Goal: Transaction & Acquisition: Purchase product/service

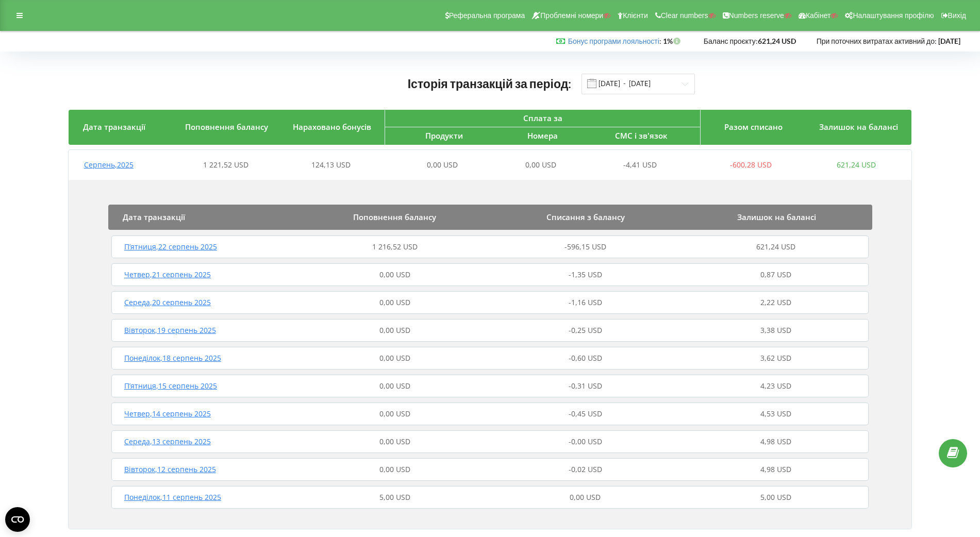
click at [490, 243] on div "-596,15 USD" at bounding box center [585, 247] width 191 height 10
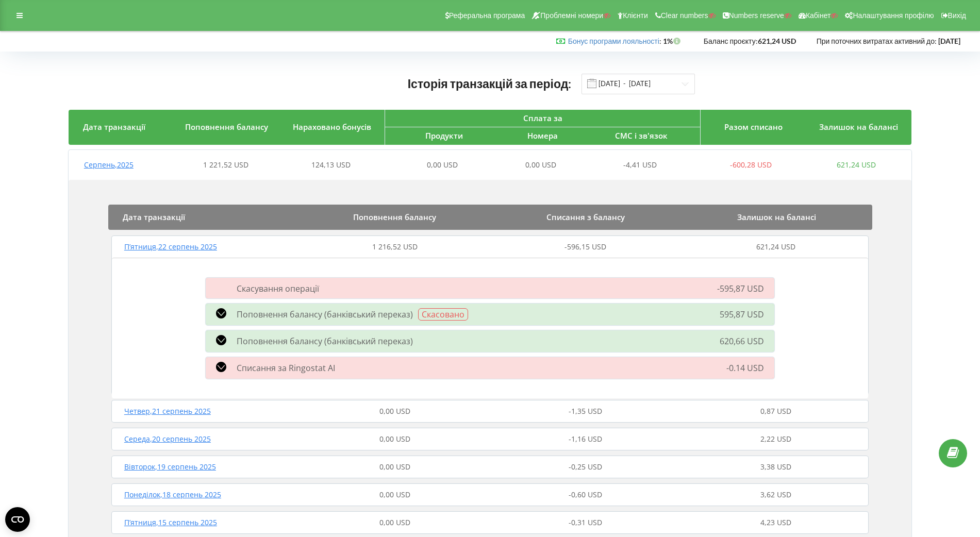
click at [446, 331] on div "Поповнення балансу (банківський переказ) 620,66 USD" at bounding box center [489, 341] width 581 height 27
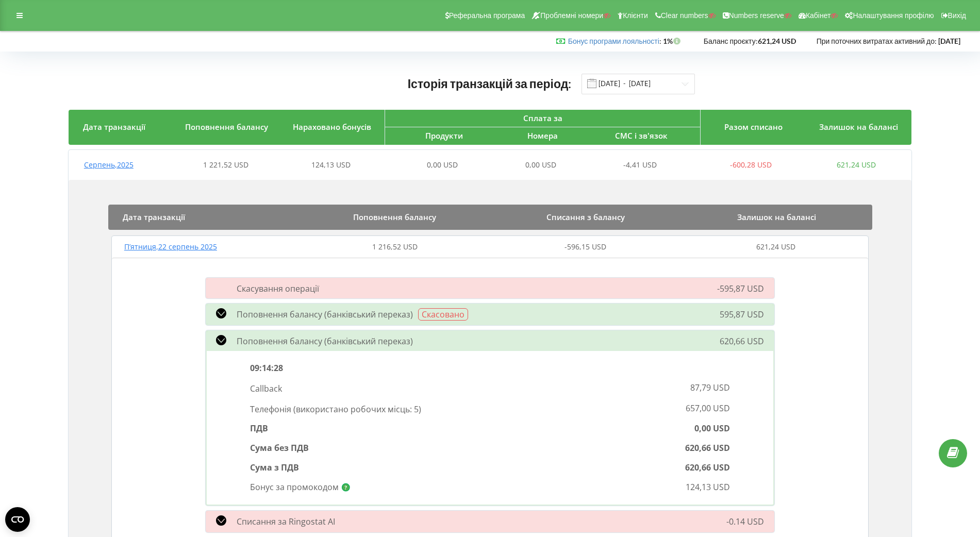
click at [499, 312] on div "Поповнення балансу (банківський переказ) Скасовано" at bounding box center [398, 314] width 399 height 12
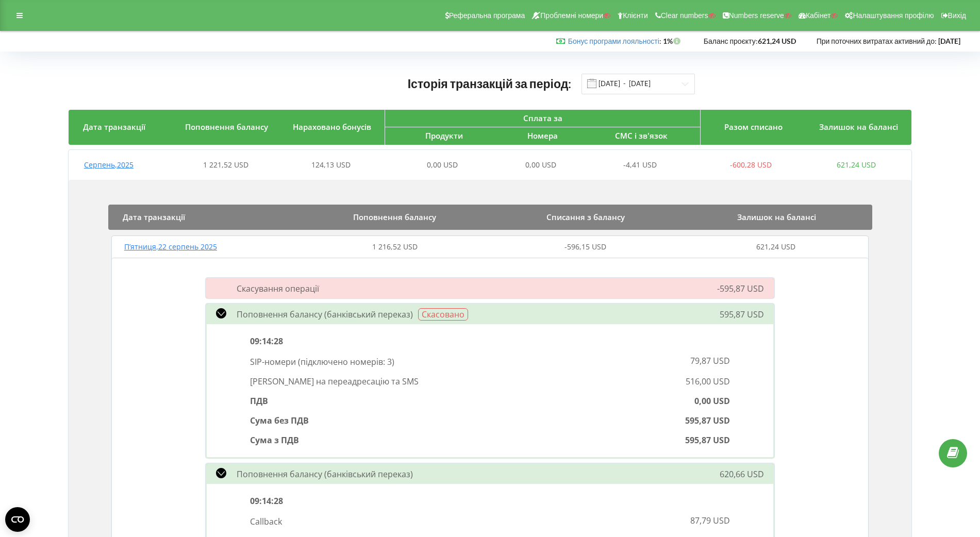
click at [504, 317] on div "Поповнення балансу (банківський переказ) Скасовано" at bounding box center [398, 314] width 399 height 12
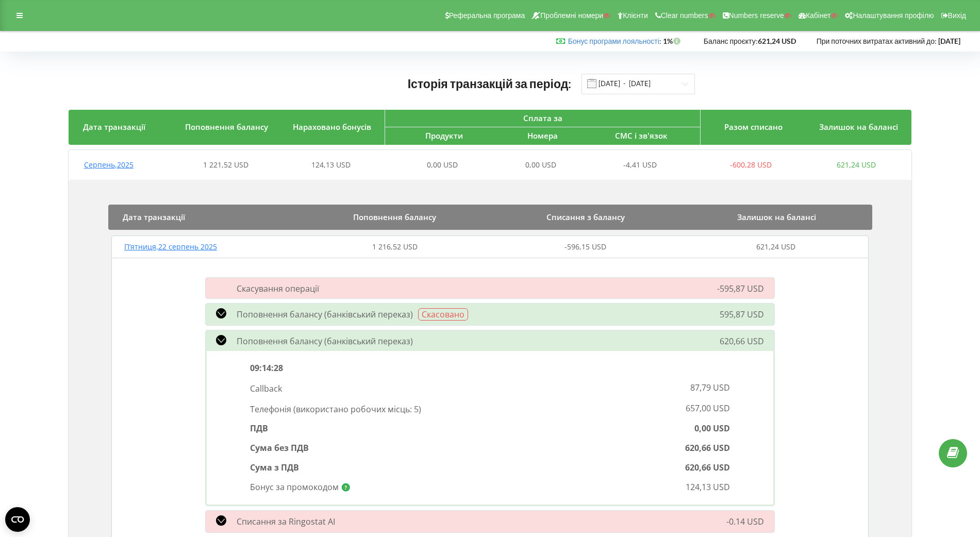
click at [503, 340] on div "Поповнення балансу (банківський переказ)" at bounding box center [398, 341] width 399 height 12
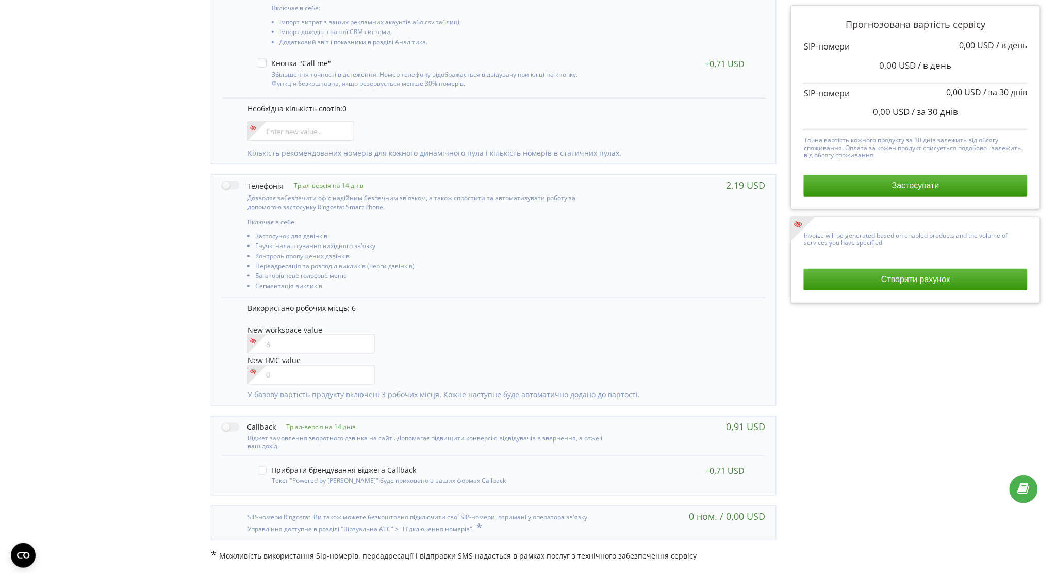
scroll to position [145, 0]
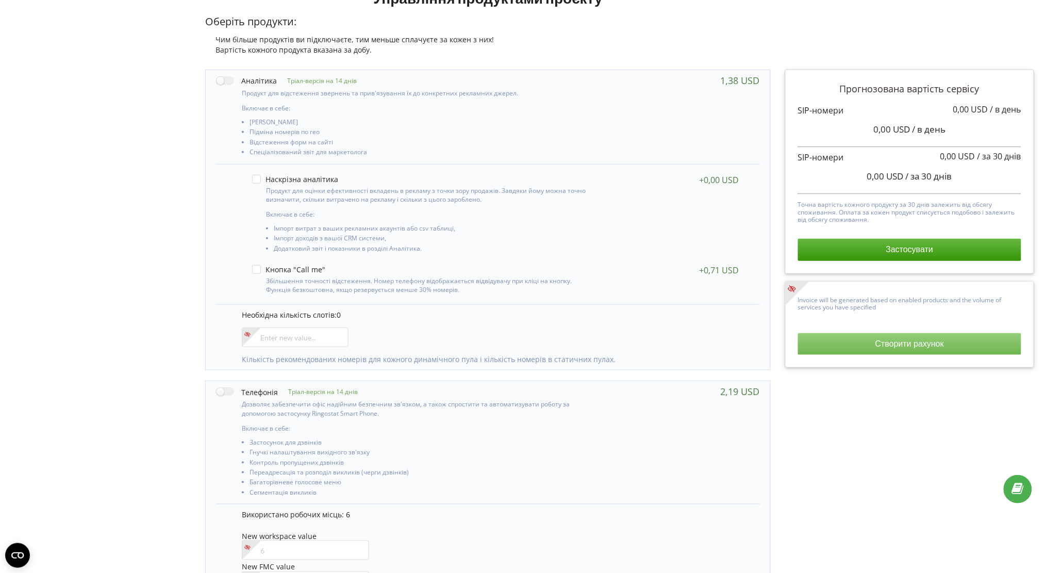
click at [833, 349] on button "Створити рахунок" at bounding box center [909, 344] width 223 height 22
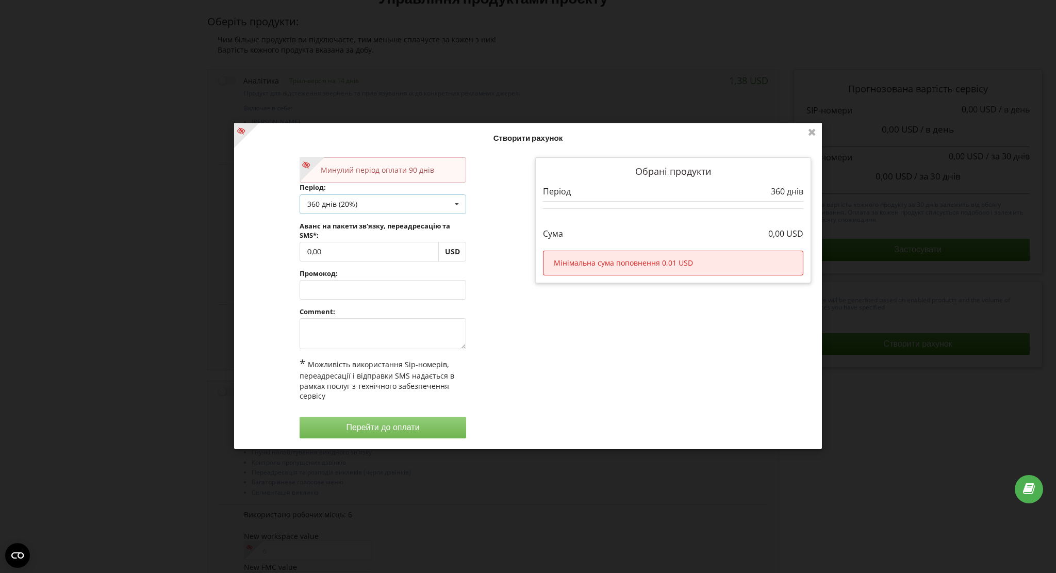
click at [344, 203] on div "360 днів (20%)" at bounding box center [332, 203] width 50 height 7
click at [344, 227] on div "Поповнити баланс без подовження" at bounding box center [383, 222] width 166 height 19
drag, startPoint x: 367, startPoint y: 255, endPoint x: 245, endPoint y: 246, distance: 122.5
click at [245, 246] on div "Минулий період оплати 90 днів Період: Поповнити баланс без подовження Поповнити…" at bounding box center [383, 297] width 290 height 295
type input "290"
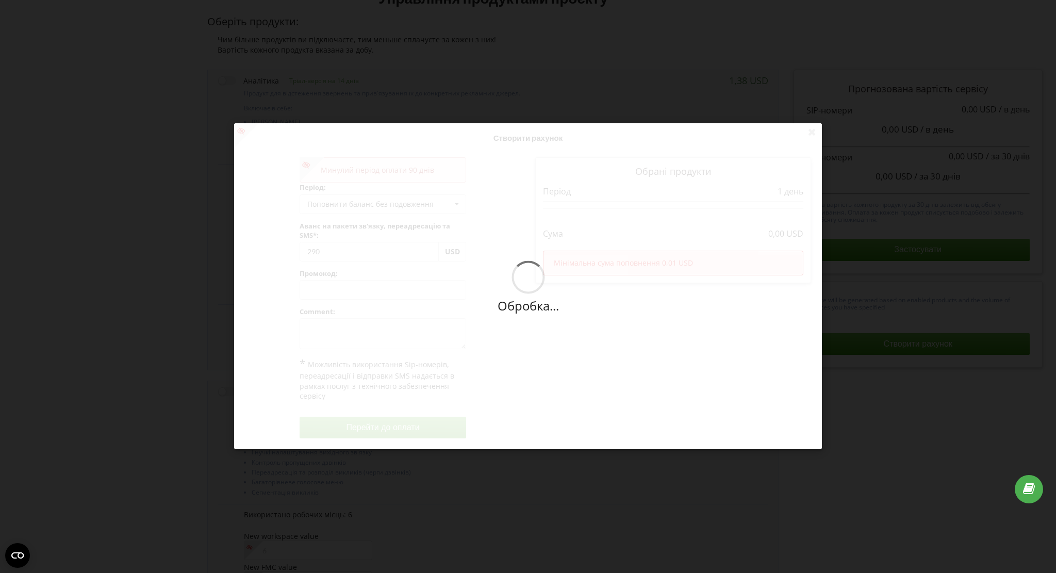
click at [269, 280] on div "Обробка... Створити рахунок Минулий період оплати 90 днів Період: Поповнити бал…" at bounding box center [528, 286] width 588 height 326
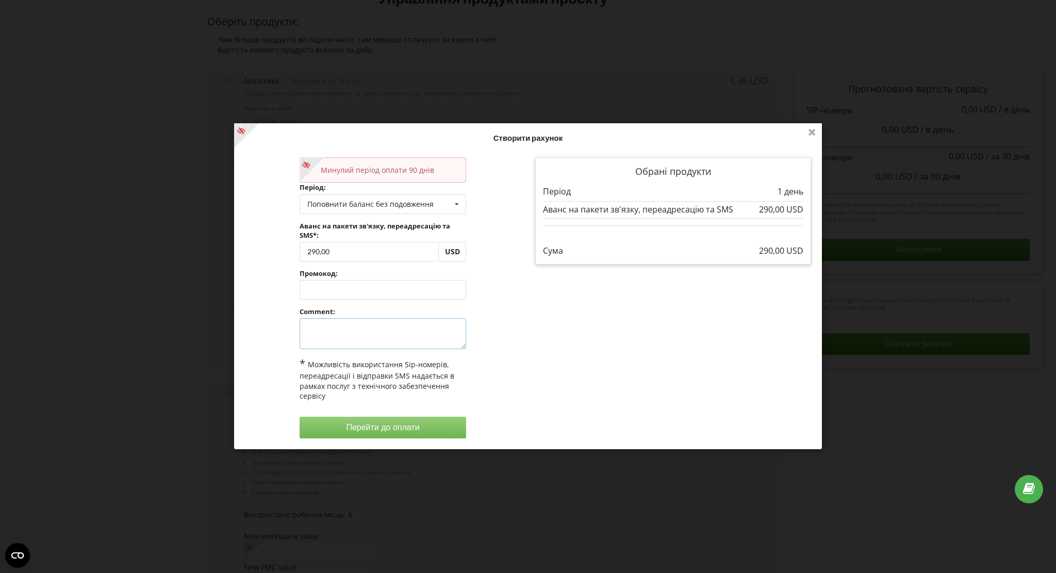
click at [359, 335] on textarea at bounding box center [382, 334] width 167 height 31
type textarea "оплата кастом ШІ"
click at [383, 431] on button "Перейти до оплати" at bounding box center [382, 427] width 167 height 22
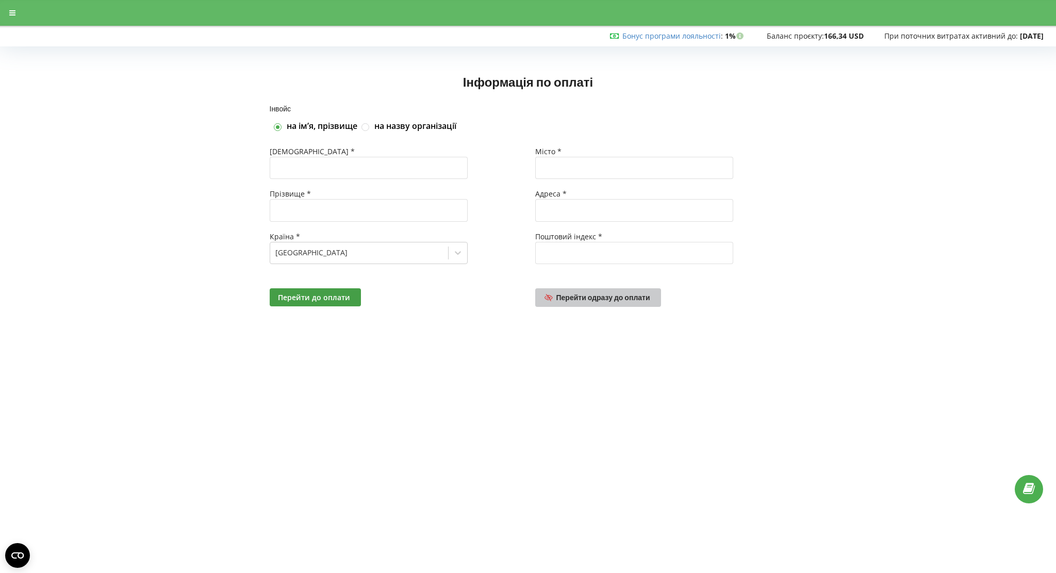
click at [593, 297] on span "Перейти одразу до оплати" at bounding box center [603, 297] width 94 height 9
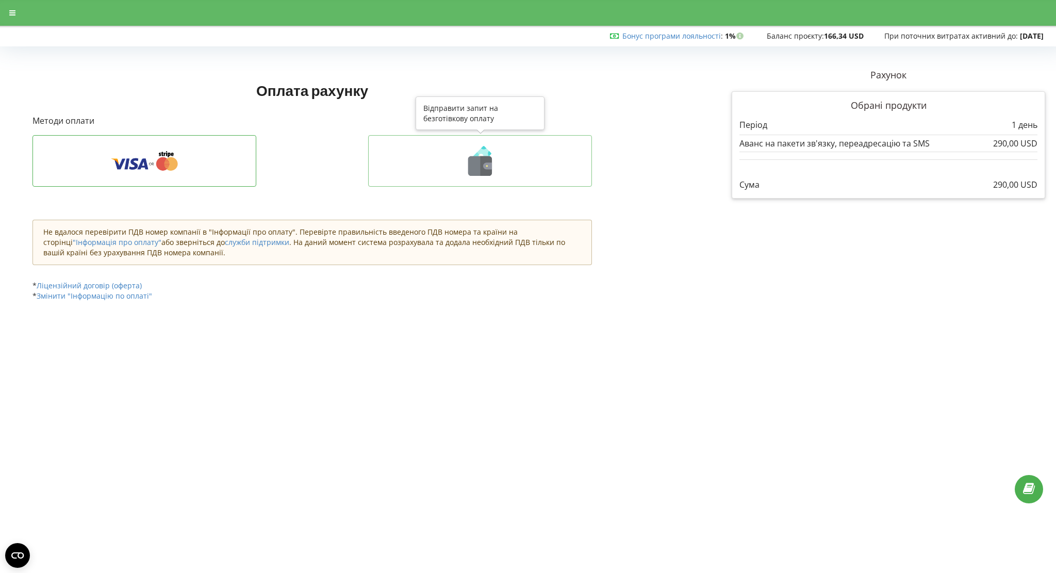
click at [446, 176] on button at bounding box center [480, 161] width 224 height 52
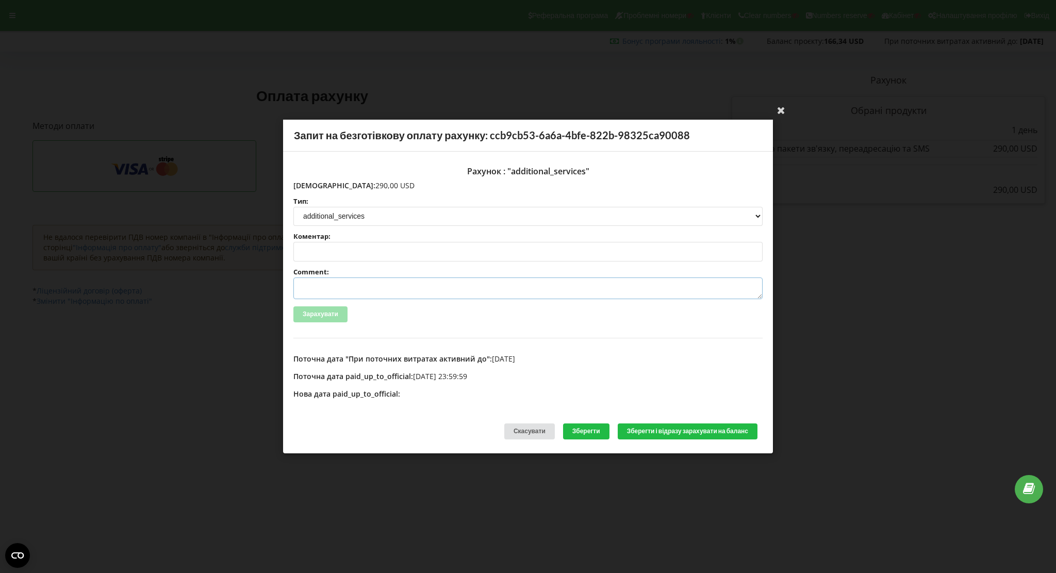
click at [398, 289] on textarea "Comment:" at bounding box center [527, 288] width 469 height 22
paste textarea "№R-05921 від [DATE]"
type textarea "Счет №R-05921 від [DATE] на ТОВ АСС"
click at [693, 432] on button "Зберегти і відразу зарахувати на баланс" at bounding box center [687, 431] width 140 height 16
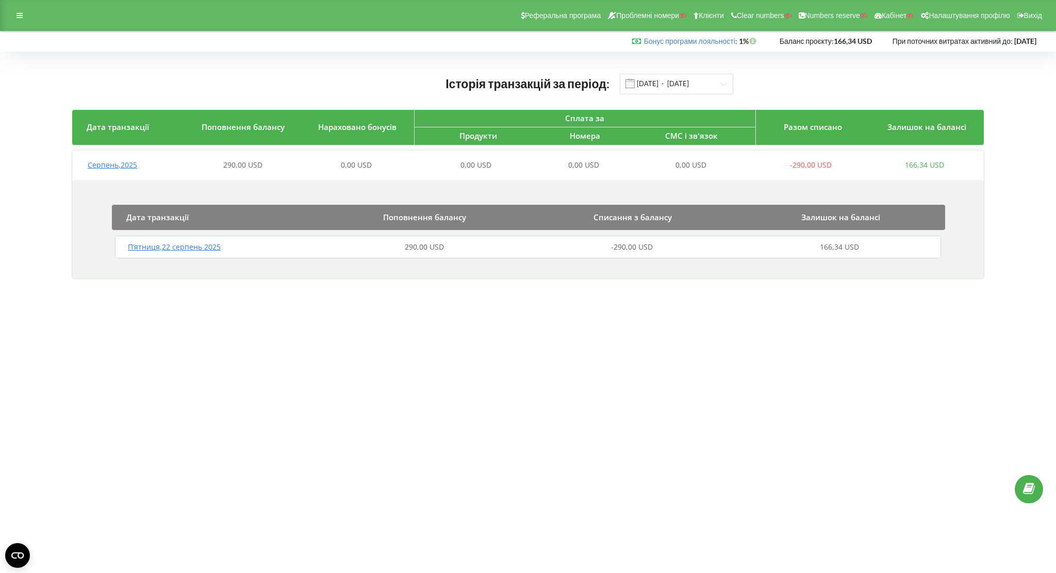
click at [474, 249] on div "290,00 USD" at bounding box center [424, 247] width 208 height 10
click at [440, 242] on span "290,00 USD" at bounding box center [424, 247] width 39 height 10
